Goal: Navigation & Orientation: Find specific page/section

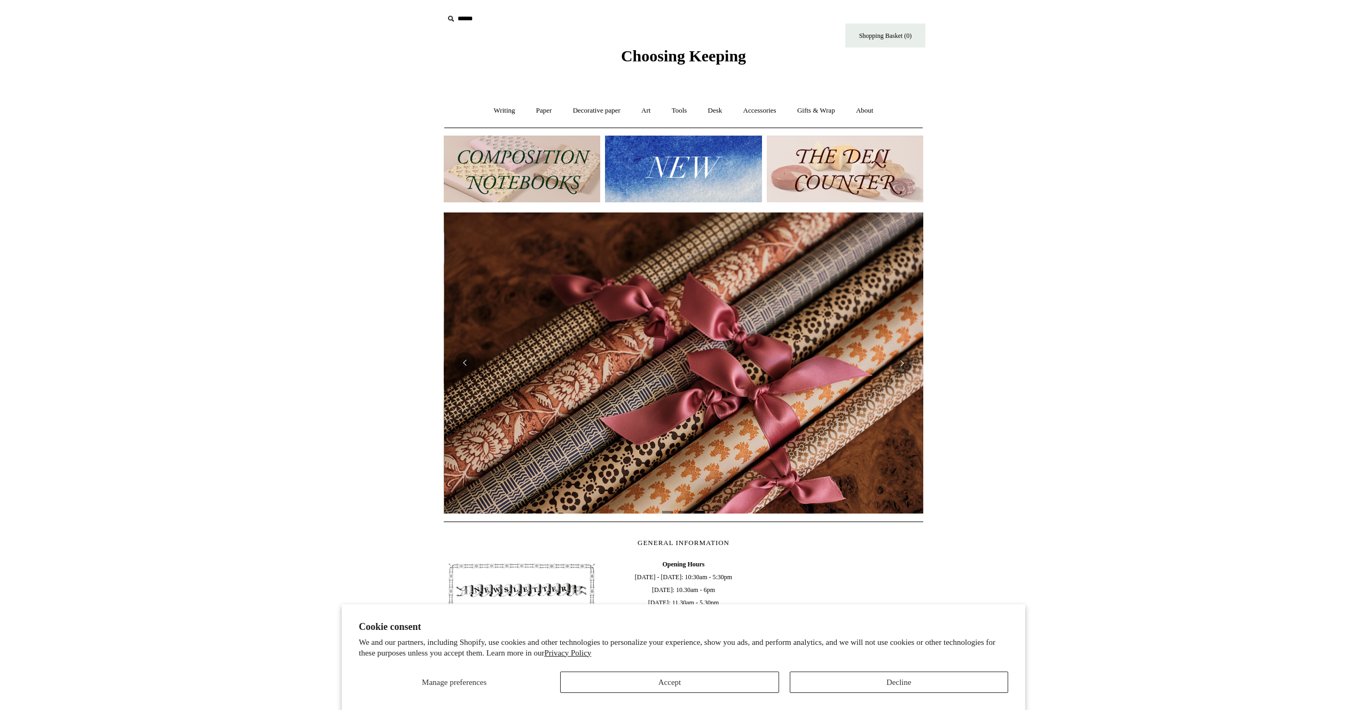
scroll to position [0, 959]
click at [751, 107] on link "Accessories +" at bounding box center [760, 111] width 52 height 28
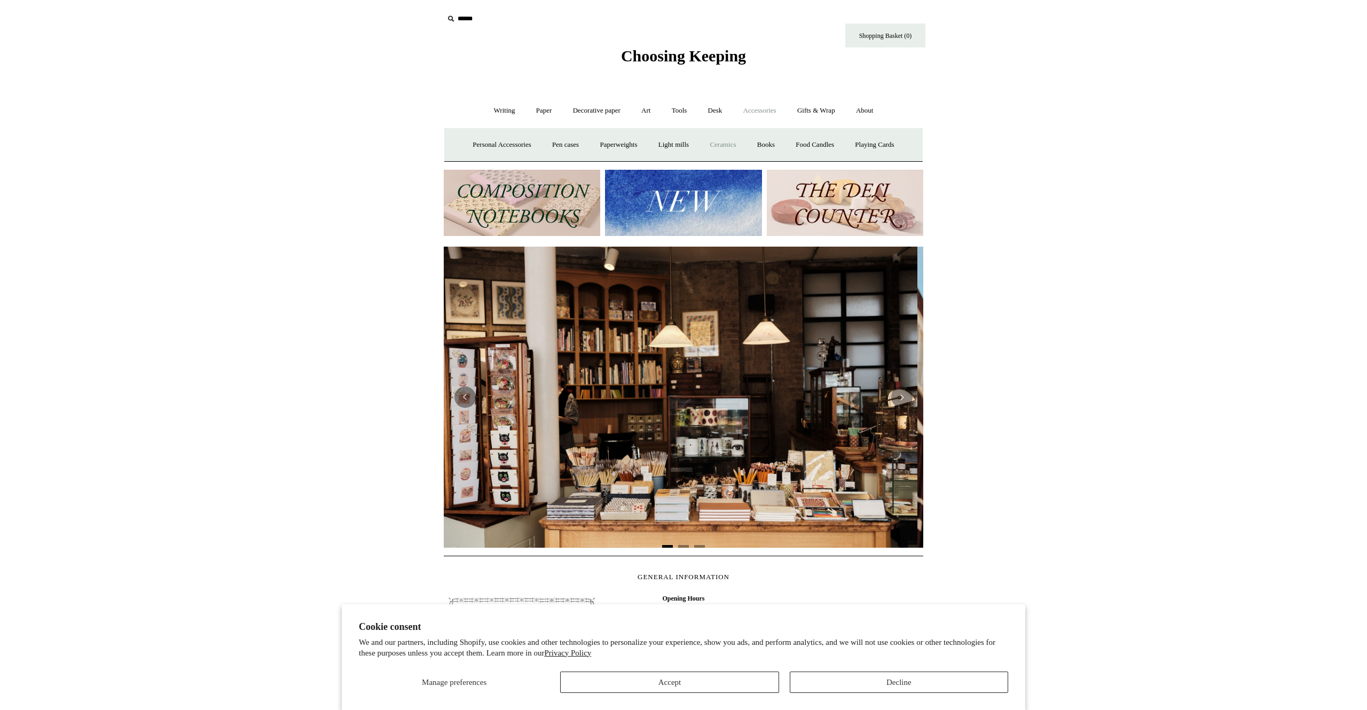
scroll to position [0, 0]
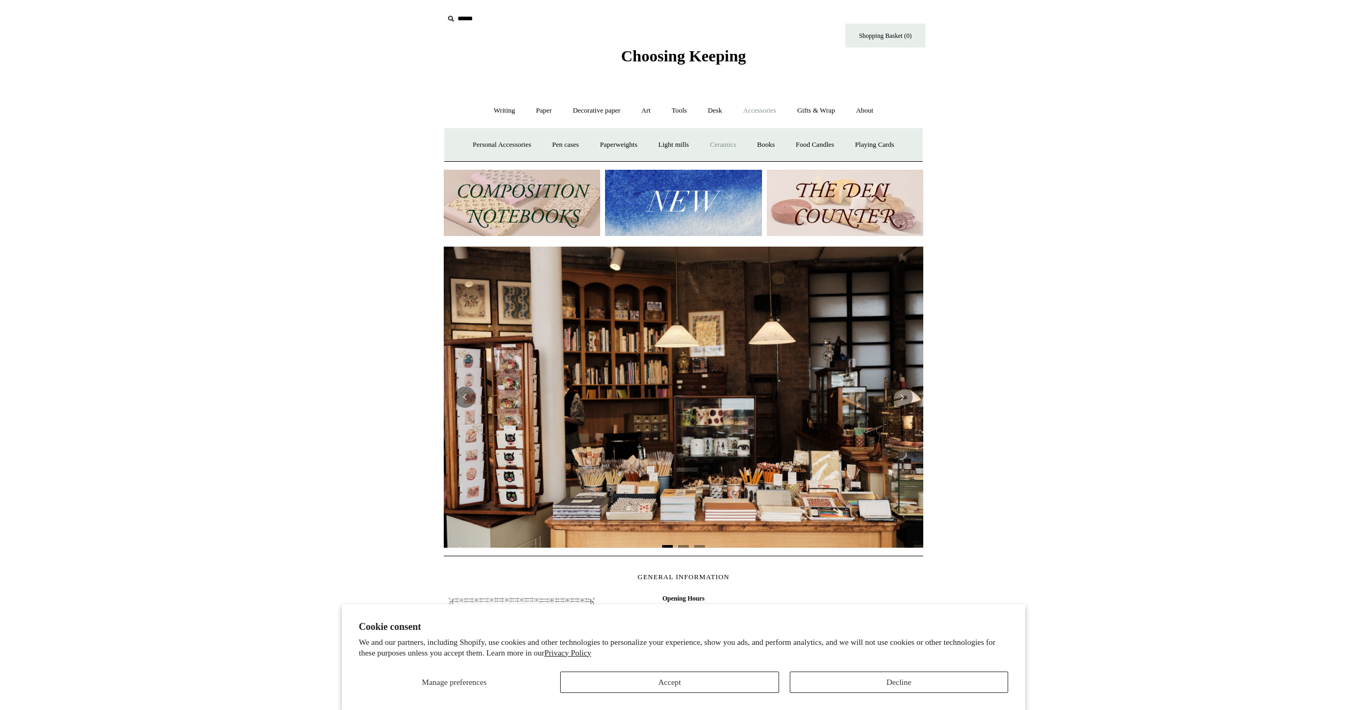
click at [733, 142] on link "Ceramics +" at bounding box center [722, 145] width 45 height 28
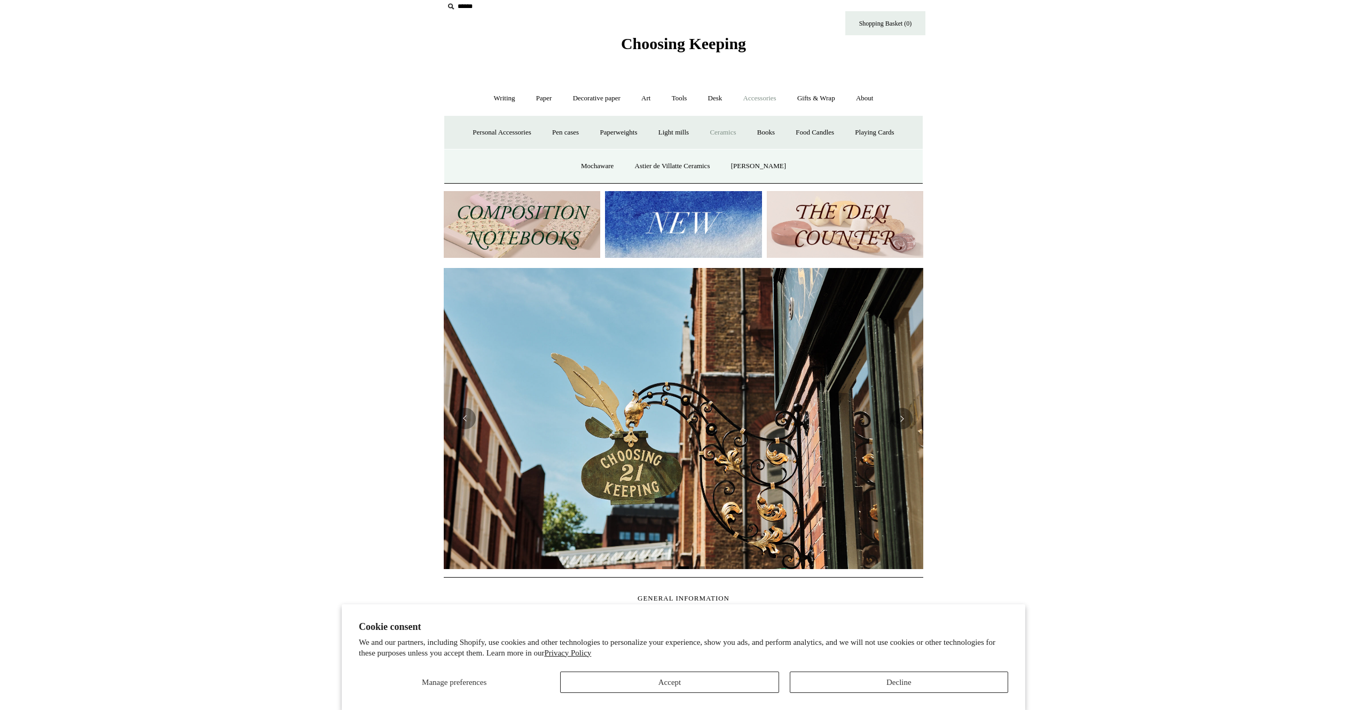
scroll to position [15, 0]
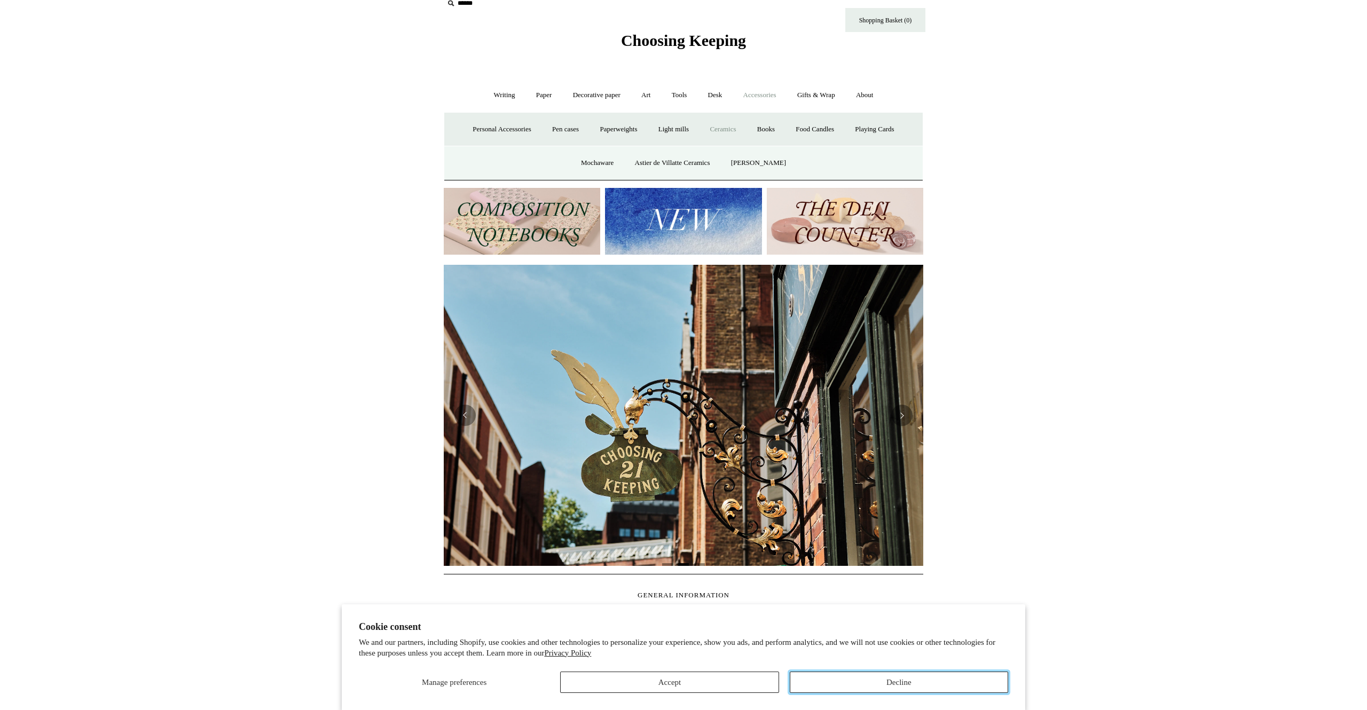
click at [901, 679] on button "Decline" at bounding box center [899, 682] width 218 height 21
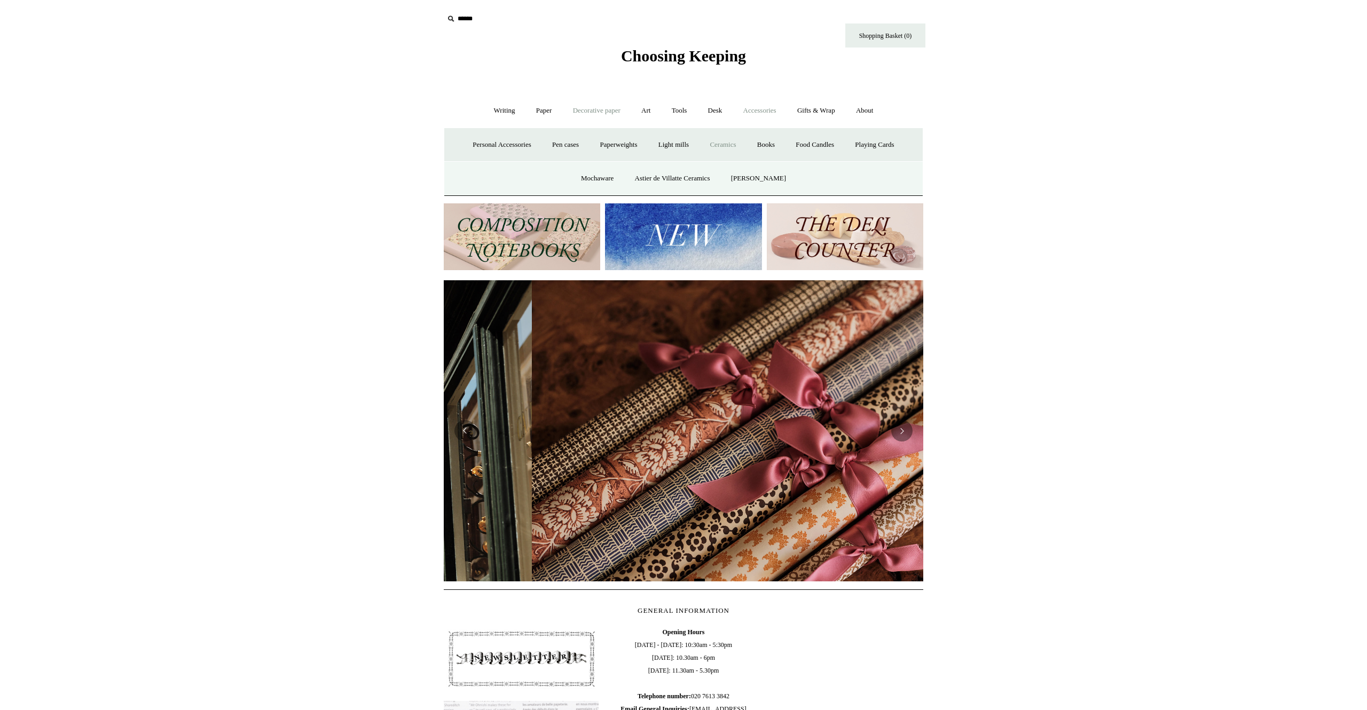
scroll to position [0, 959]
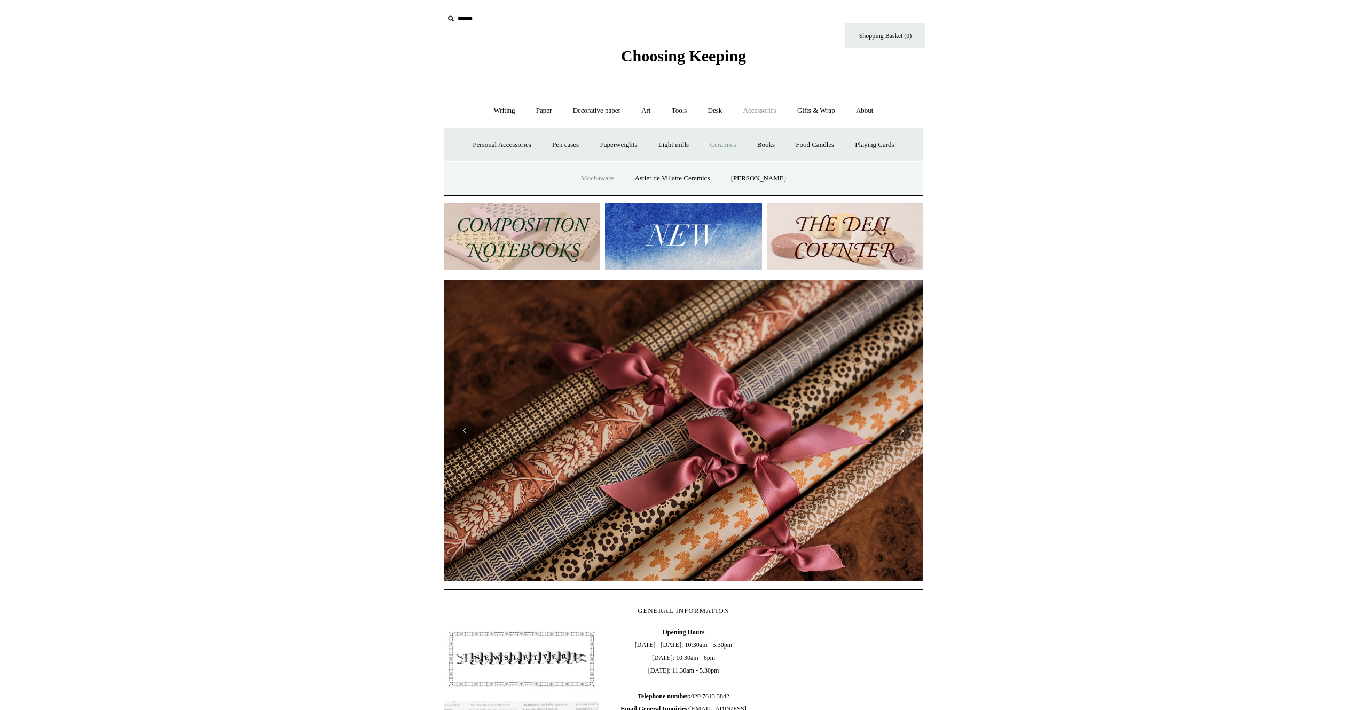
click at [609, 179] on link "Mochaware" at bounding box center [598, 179] width 52 height 28
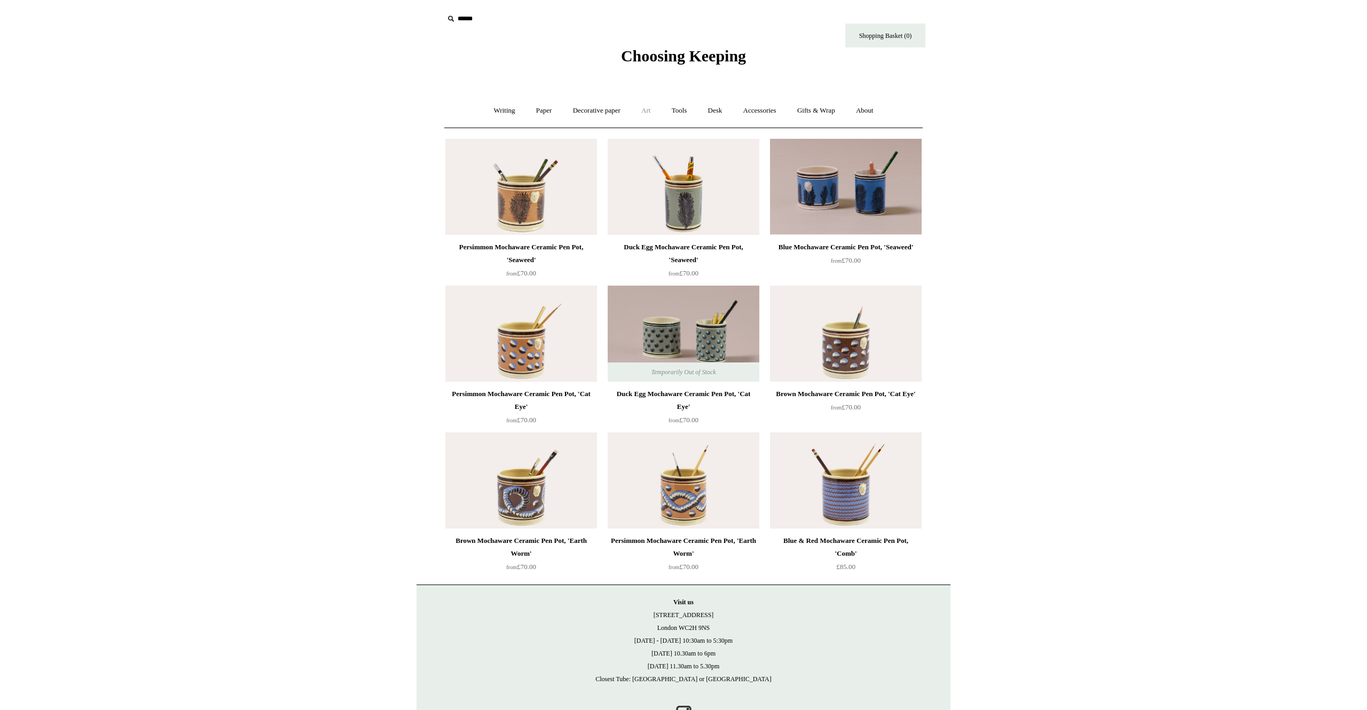
click at [648, 111] on link "Art +" at bounding box center [646, 111] width 28 height 28
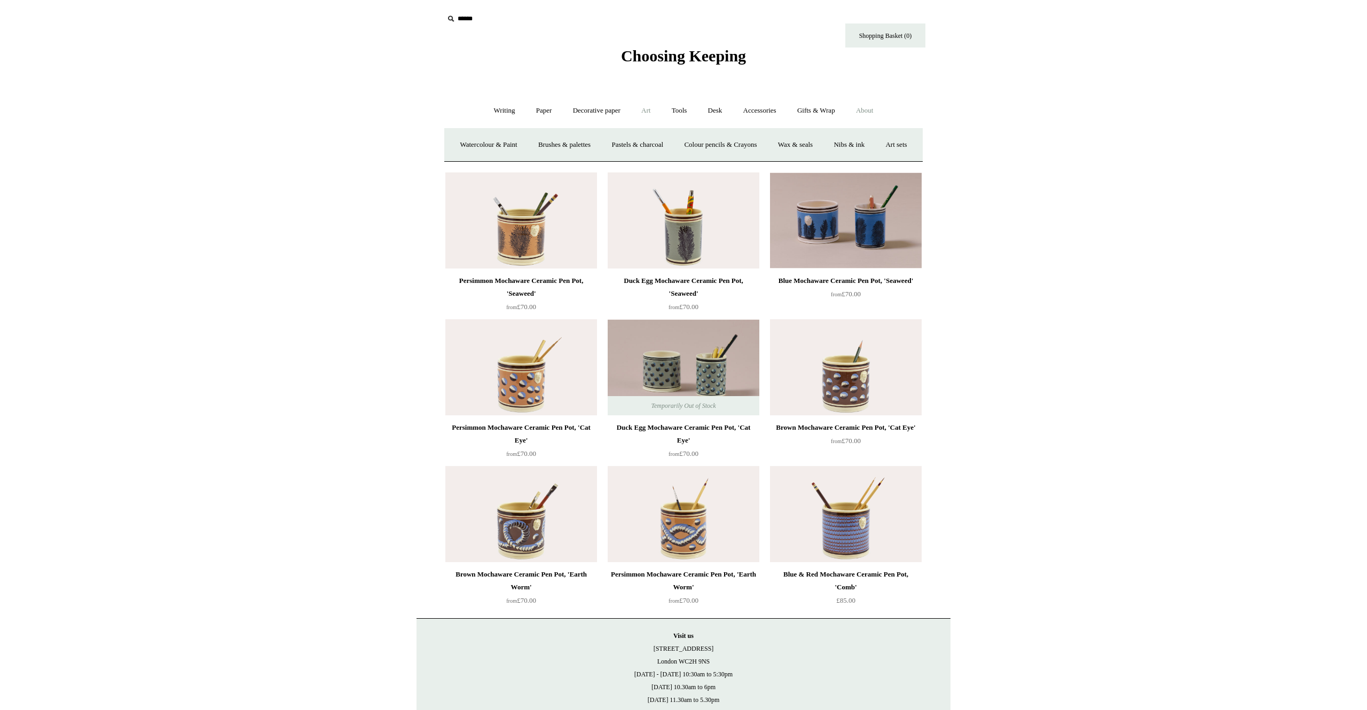
click at [869, 109] on link "About +" at bounding box center [865, 111] width 37 height 28
click at [721, 107] on link "Desk +" at bounding box center [716, 111] width 34 height 28
click at [556, 137] on link "Pen pots" at bounding box center [556, 145] width 43 height 28
